Goal: Task Accomplishment & Management: Manage account settings

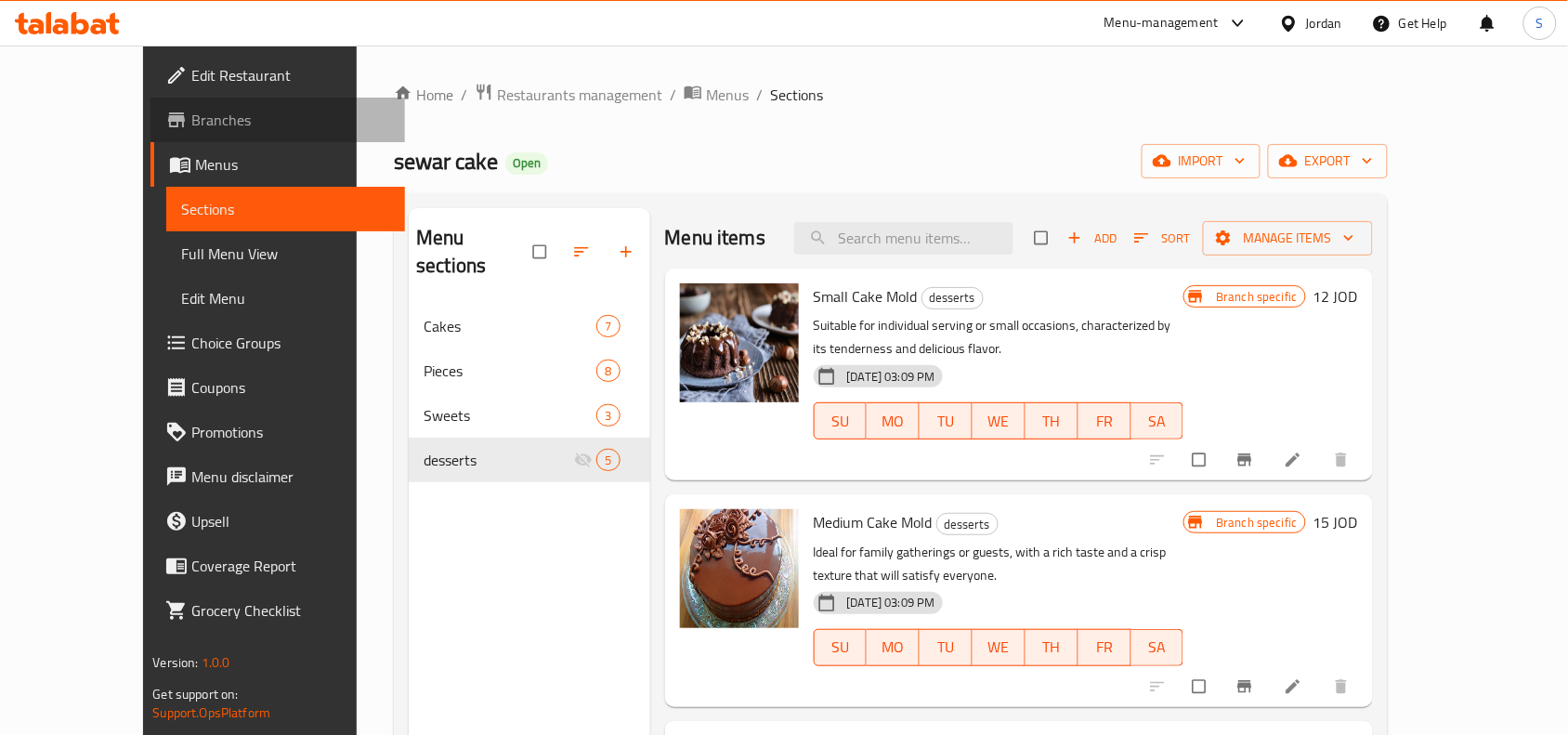
click at [191, 128] on span "Branches" at bounding box center [290, 120] width 198 height 22
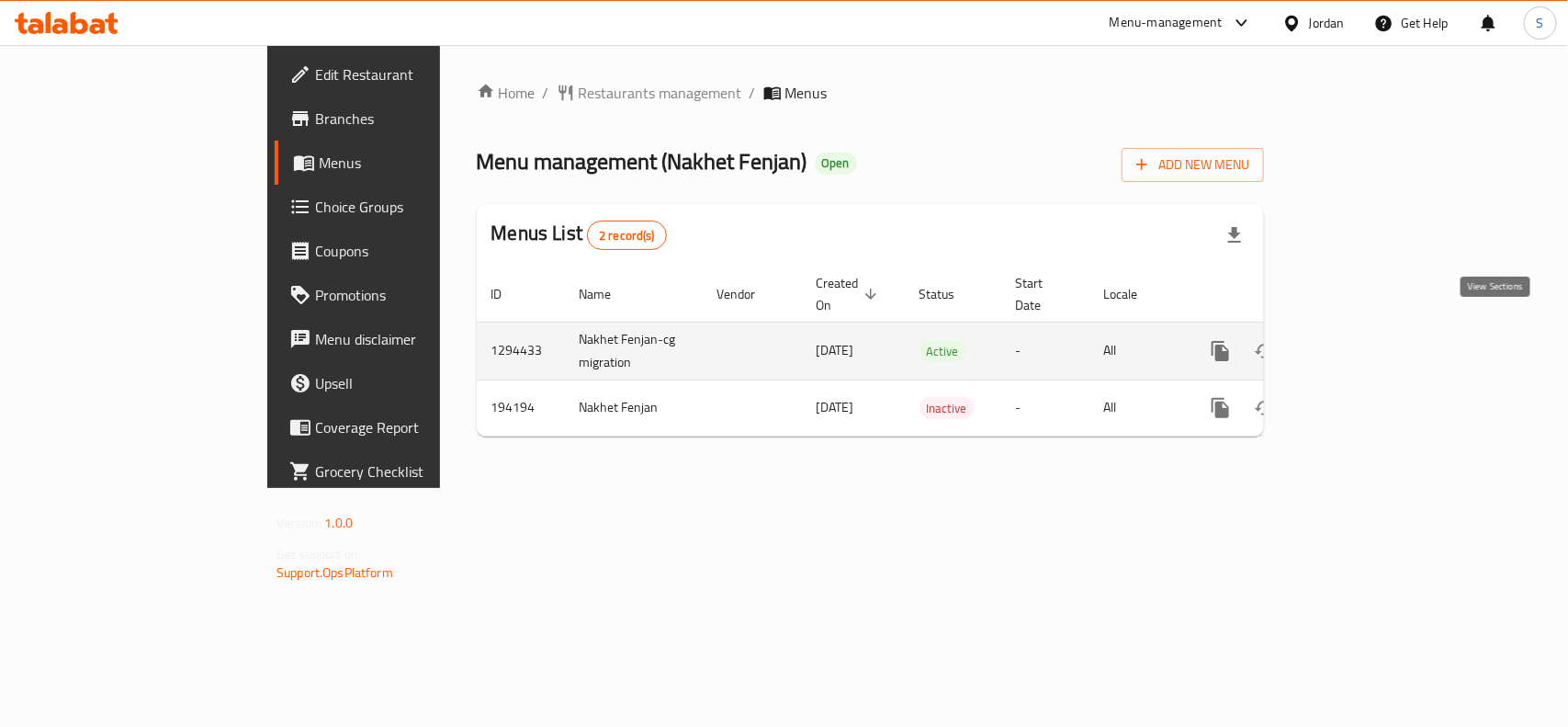
click at [1363, 340] on icon "enhanced table" at bounding box center [1352, 351] width 22 height 22
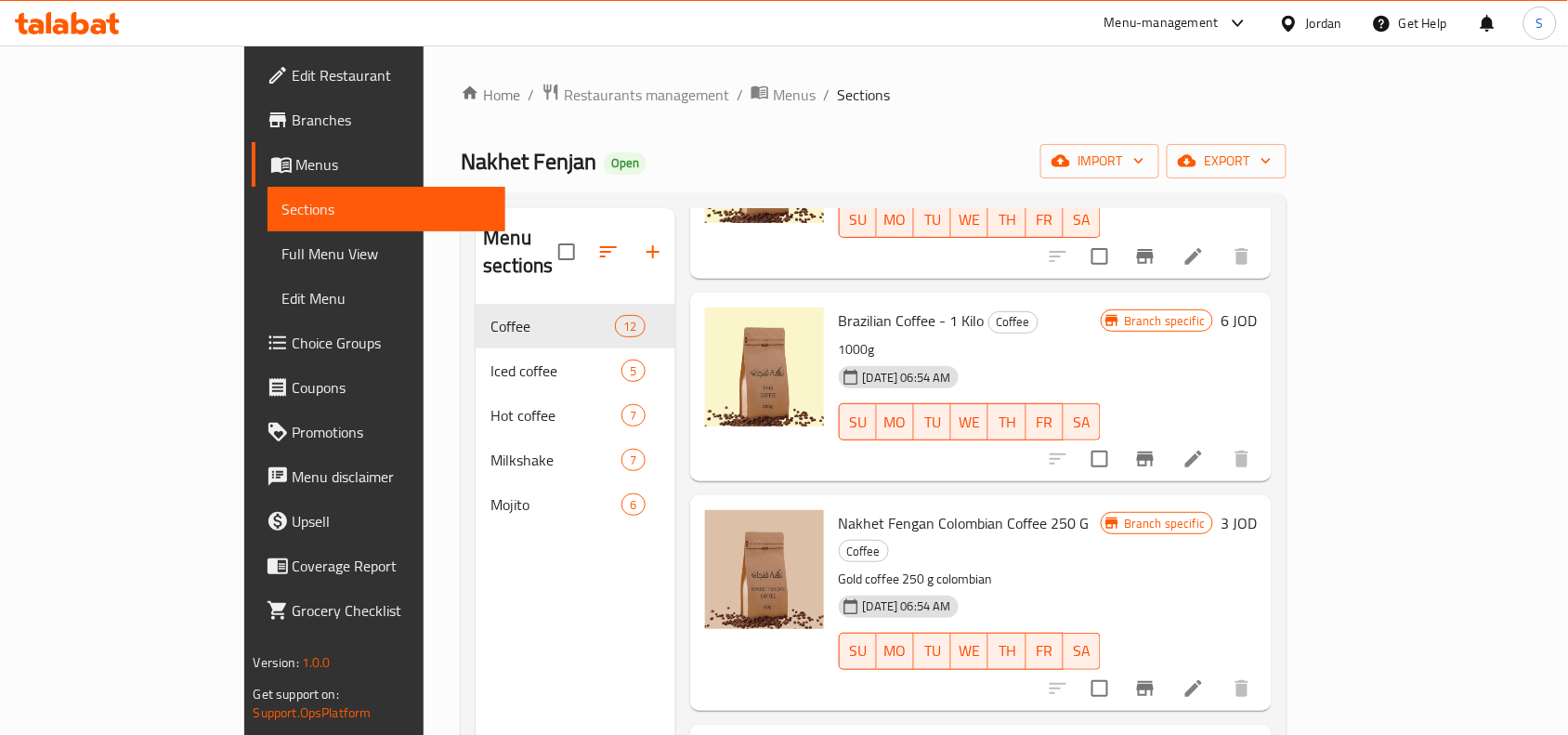
scroll to position [232, 0]
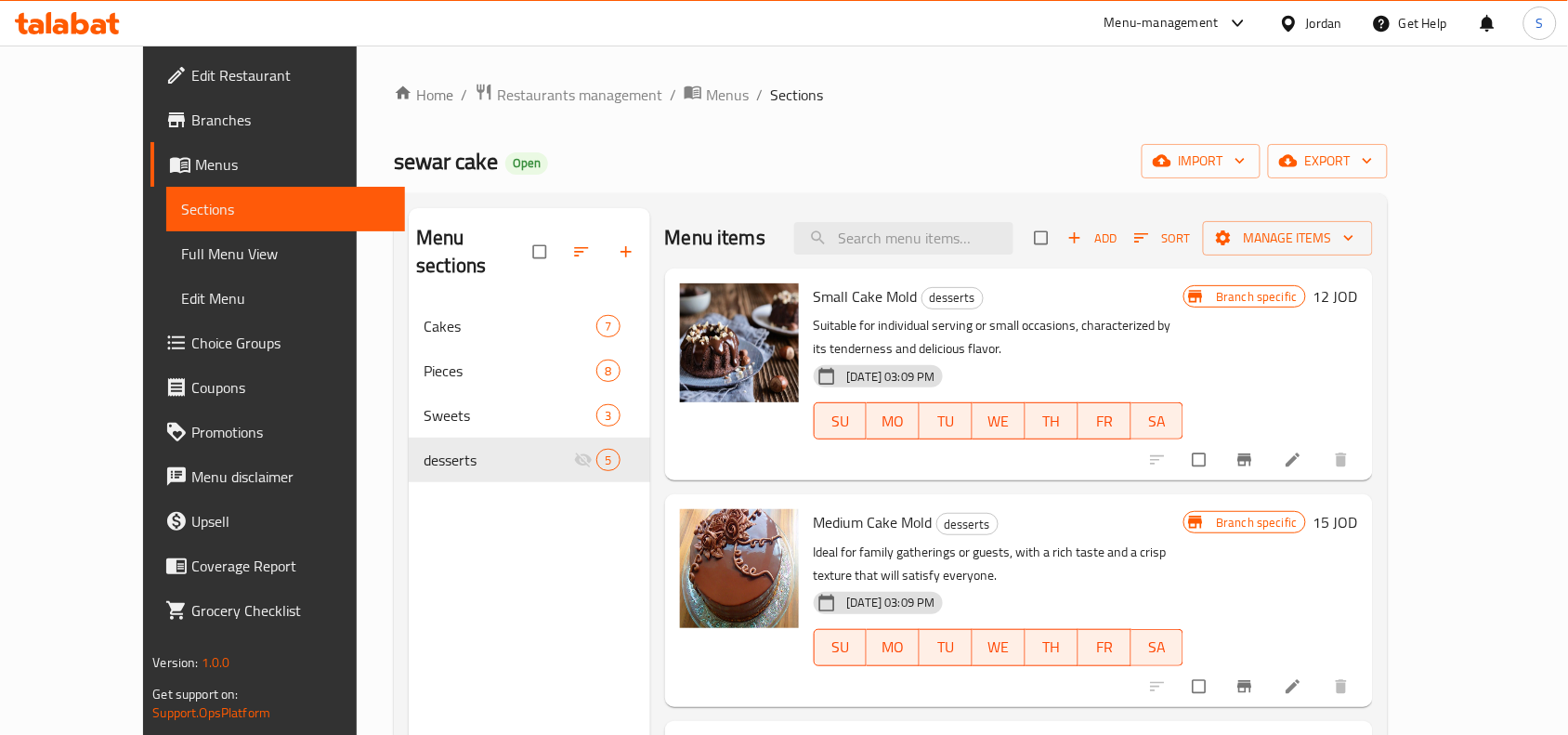
click at [1325, 26] on div "Jordan" at bounding box center [1324, 23] width 36 height 20
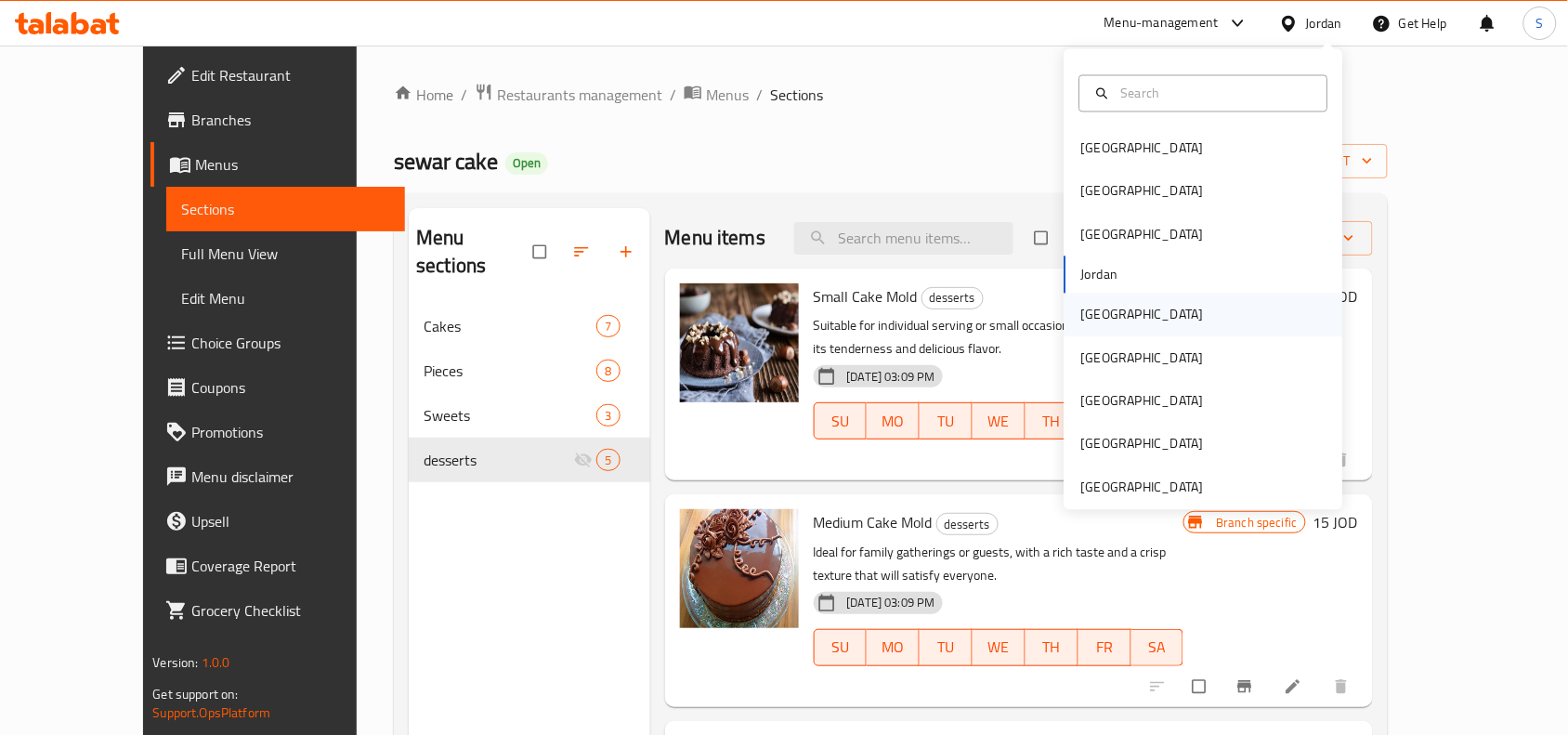
click at [1105, 316] on div "Kuwait" at bounding box center [1141, 315] width 152 height 43
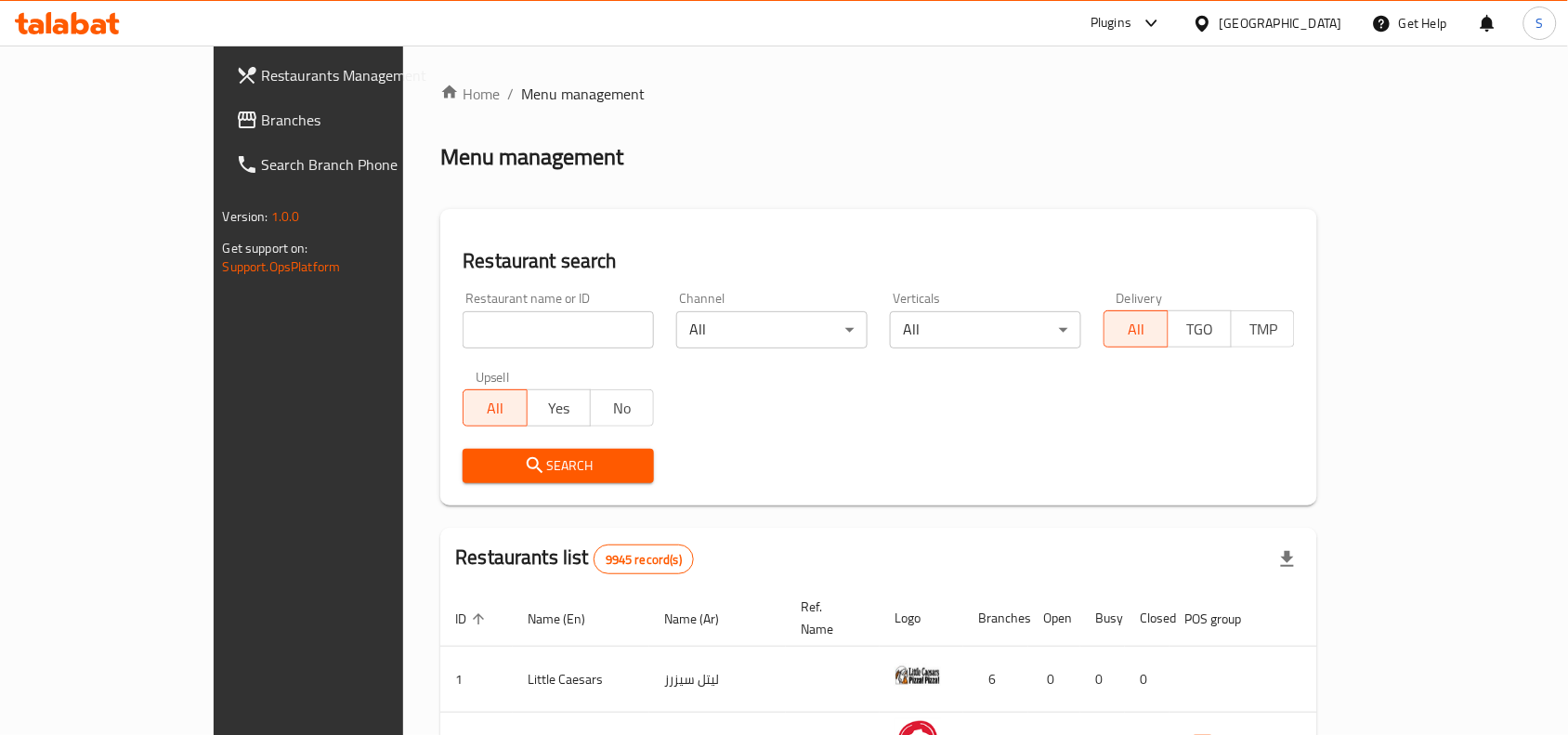
click at [262, 116] on span "Branches" at bounding box center [361, 120] width 198 height 22
